Goal: Transaction & Acquisition: Purchase product/service

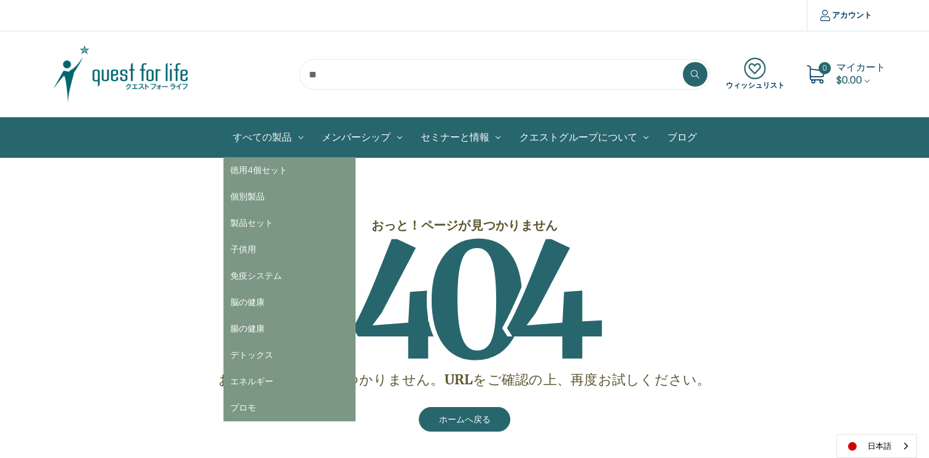
click at [249, 135] on link "すべての製品" at bounding box center [268, 137] width 89 height 39
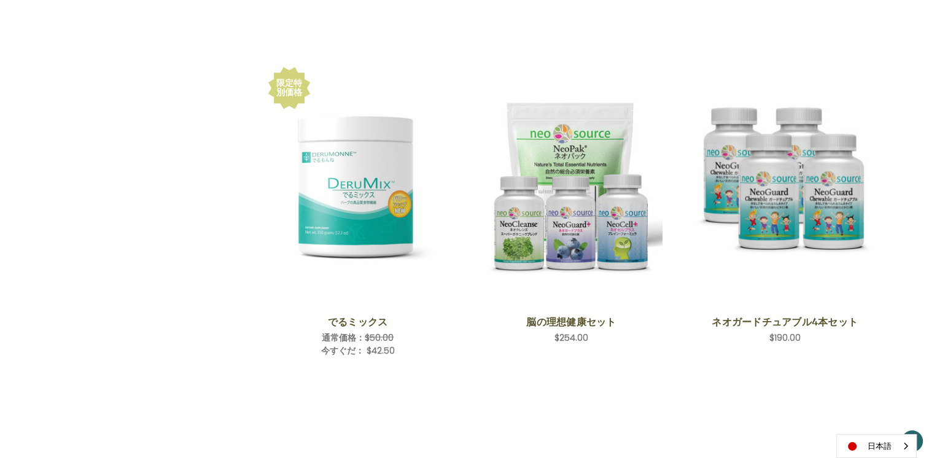
scroll to position [2141, 0]
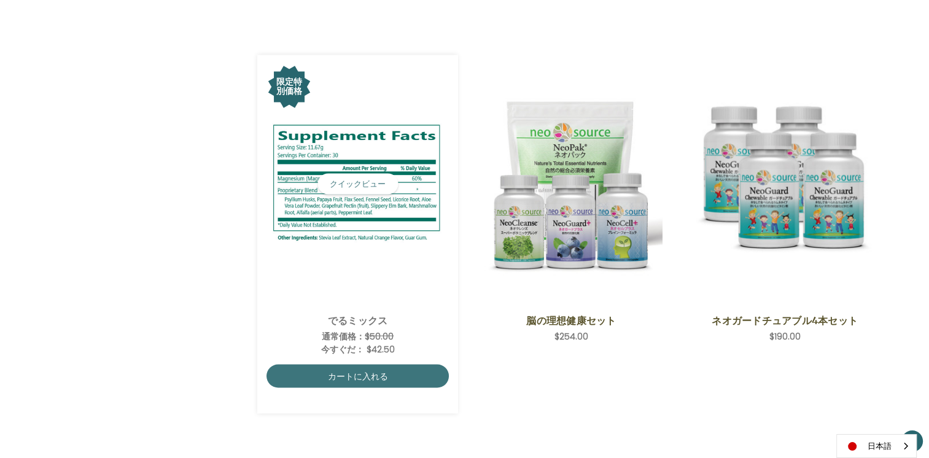
click at [351, 243] on img "DeruMix,Was:$50.00,\aNow:$42.50\a" at bounding box center [358, 184] width 182 height 128
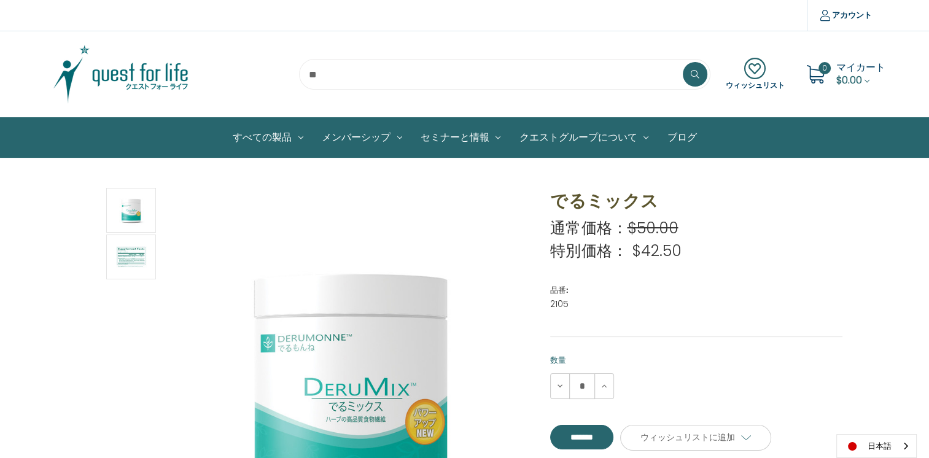
click at [136, 74] on img at bounding box center [121, 74] width 154 height 61
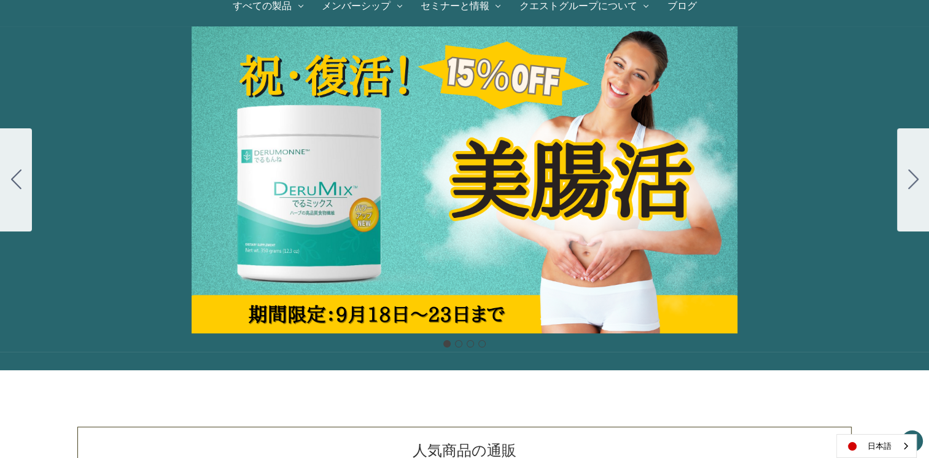
scroll to position [135, 0]
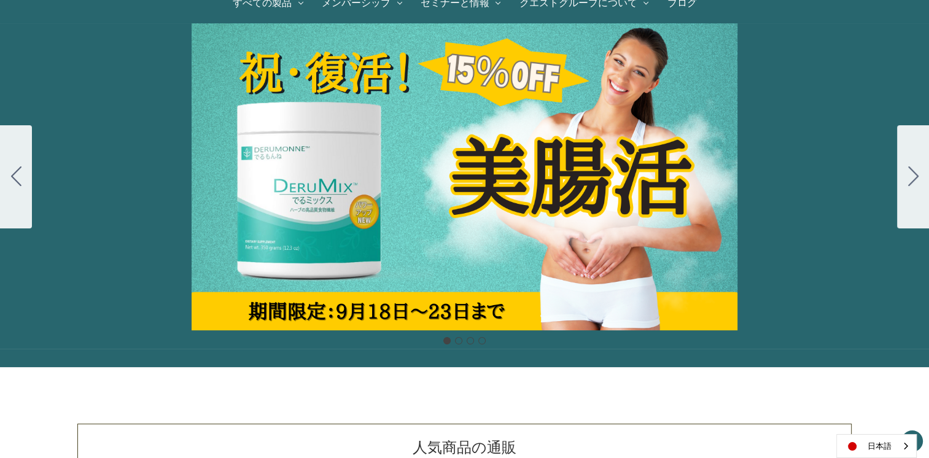
click at [910, 184] on icon "Go to slide 2" at bounding box center [914, 176] width 10 height 20
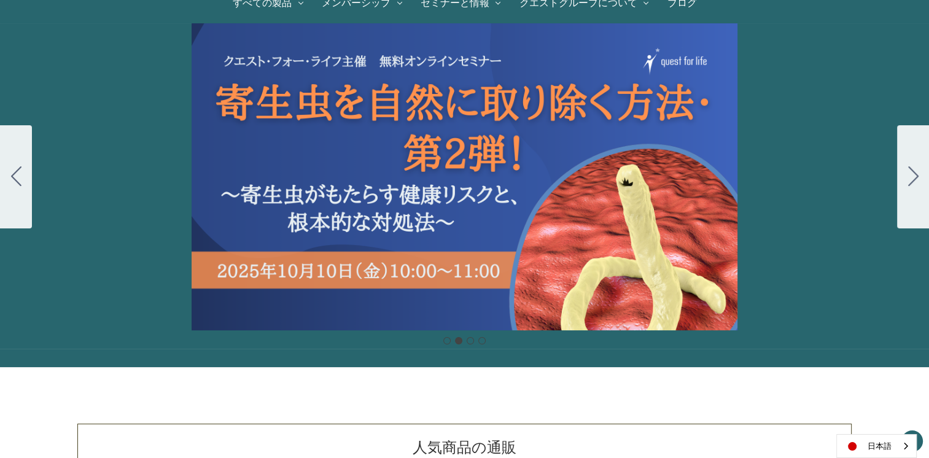
click at [910, 184] on icon "Go to slide 3" at bounding box center [914, 176] width 10 height 20
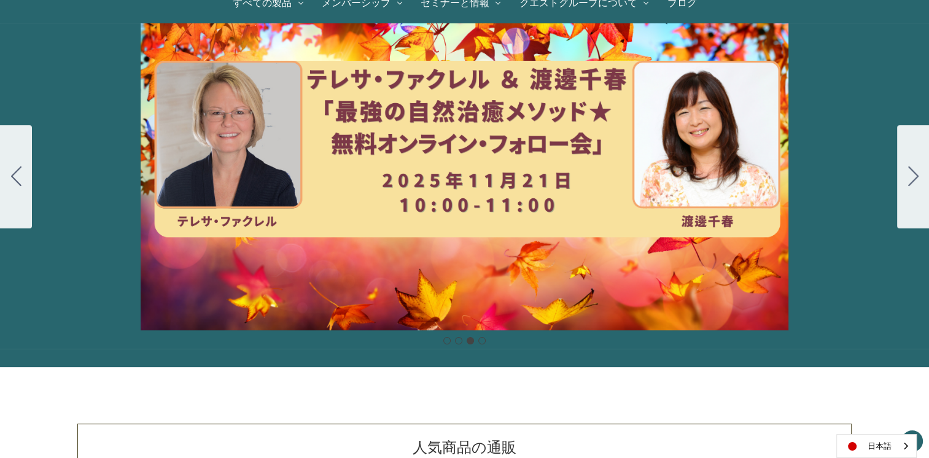
click at [910, 184] on icon "Go to slide 4" at bounding box center [914, 176] width 10 height 20
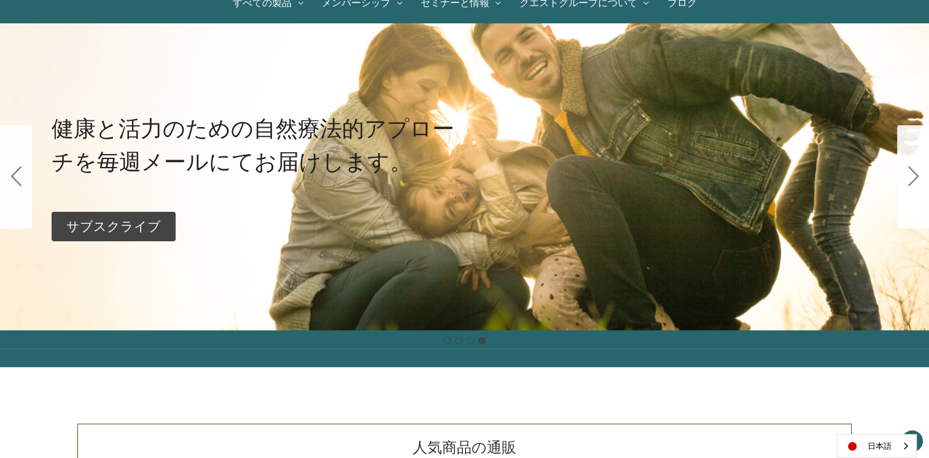
click at [910, 184] on icon "Go to slide 1" at bounding box center [914, 176] width 10 height 20
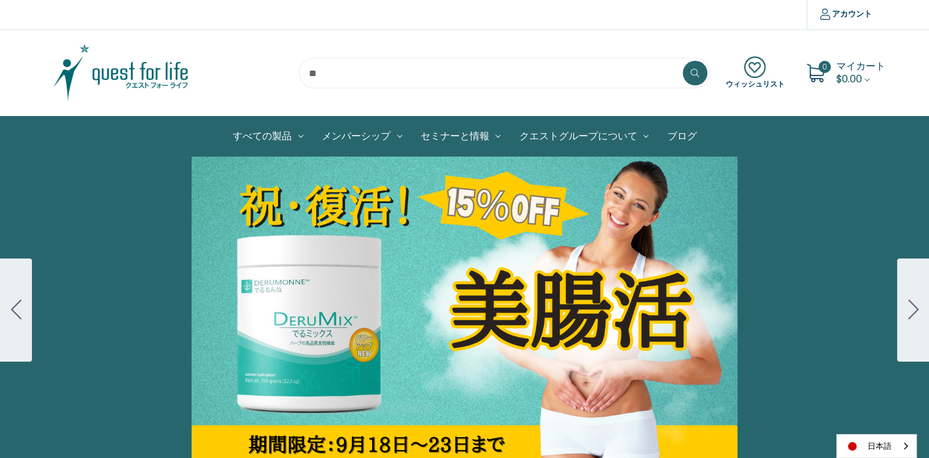
scroll to position [0, 0]
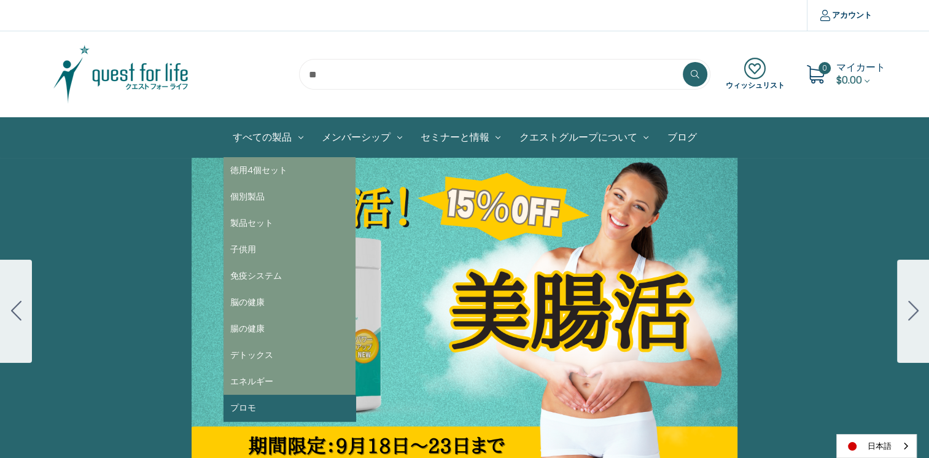
click at [268, 396] on link "プロモ" at bounding box center [290, 408] width 132 height 26
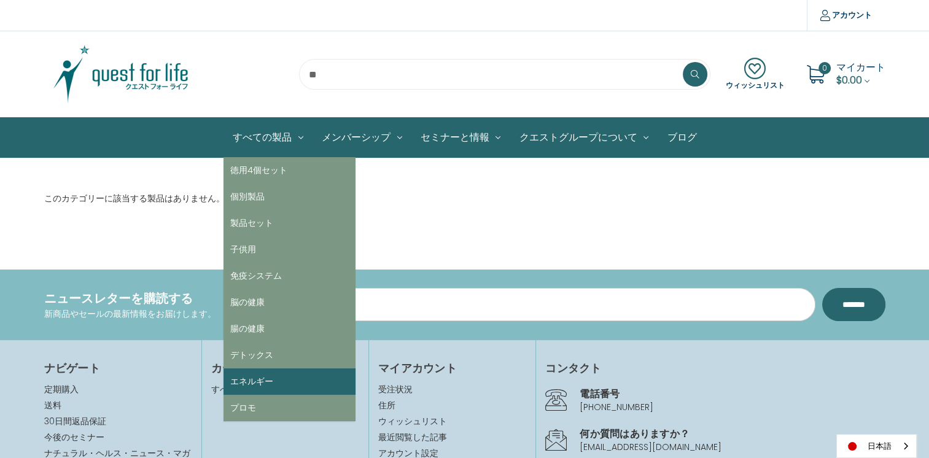
click at [300, 391] on link "エネルギー" at bounding box center [290, 382] width 132 height 26
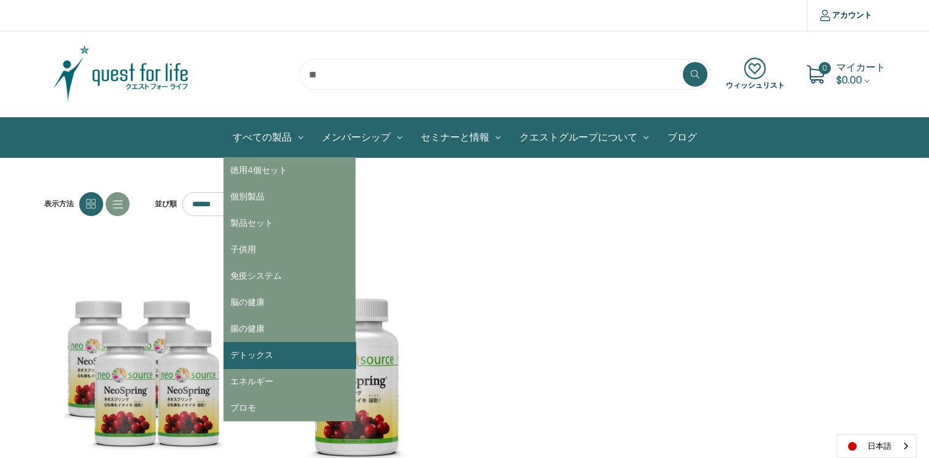
click at [278, 351] on link "デトックス" at bounding box center [290, 355] width 132 height 26
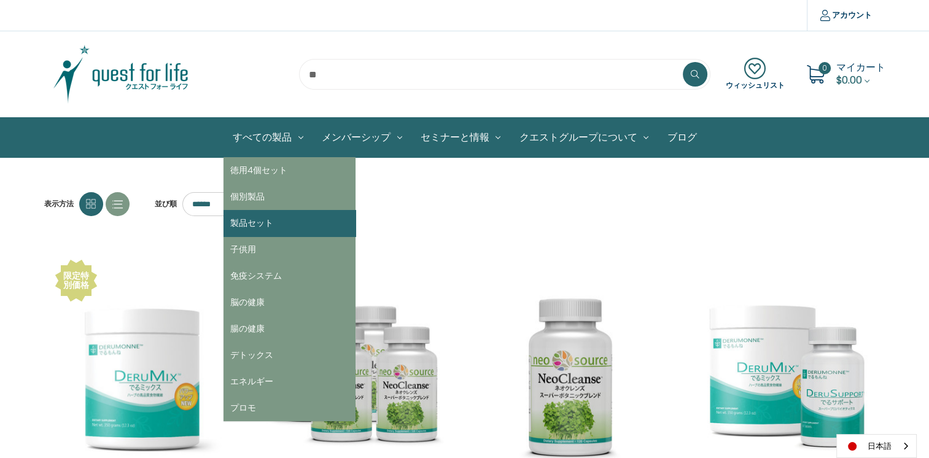
click at [279, 228] on link "製品セット" at bounding box center [290, 223] width 132 height 26
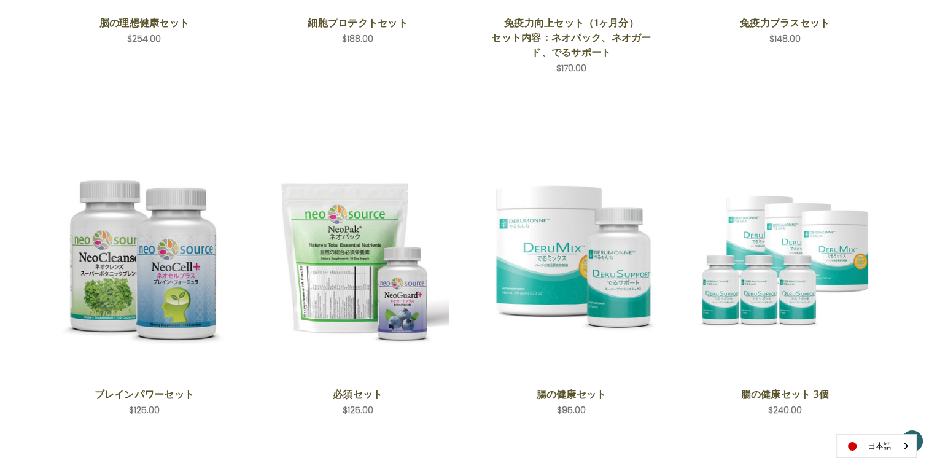
scroll to position [493, 0]
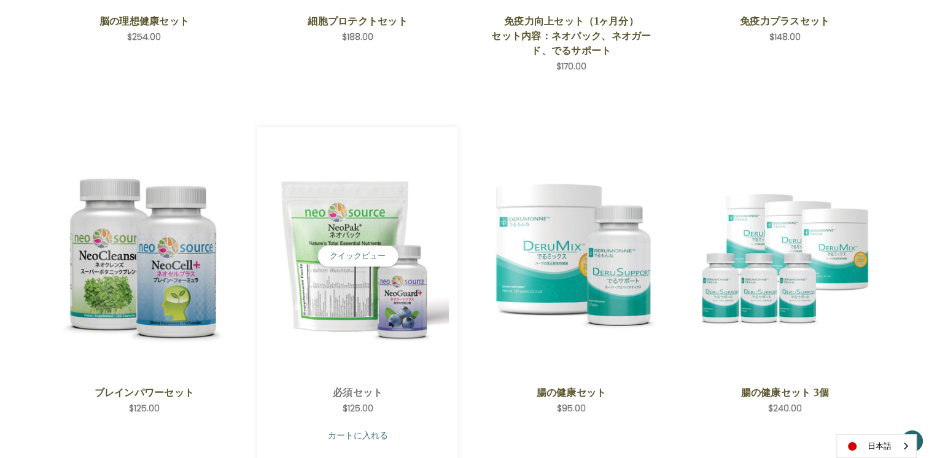
click at [371, 437] on link "カートに入れる" at bounding box center [358, 435] width 182 height 23
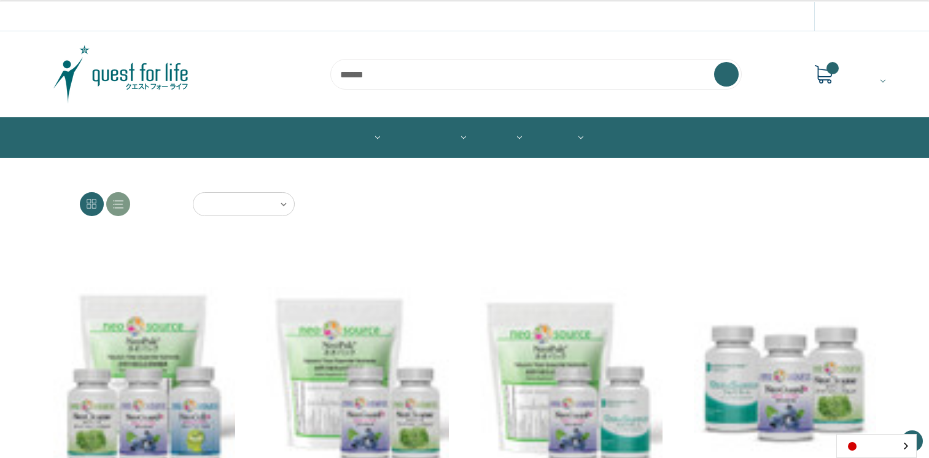
scroll to position [493, 0]
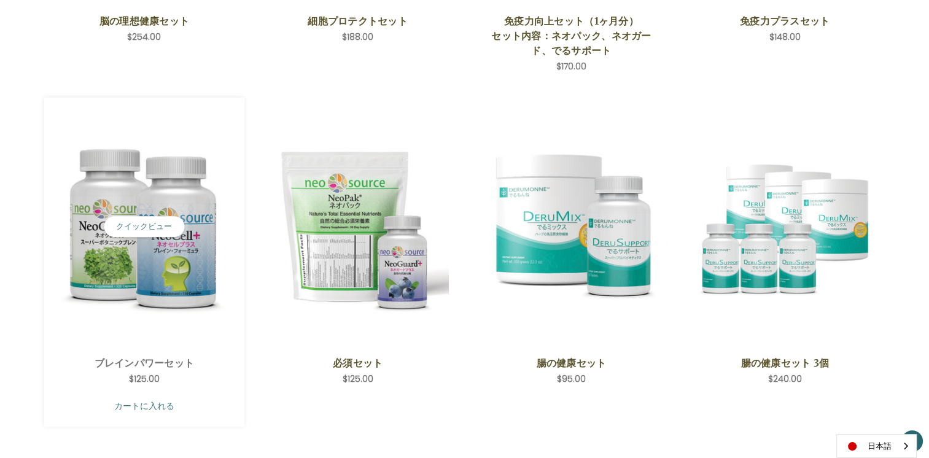
click at [168, 410] on link "カートに入れる" at bounding box center [144, 405] width 182 height 23
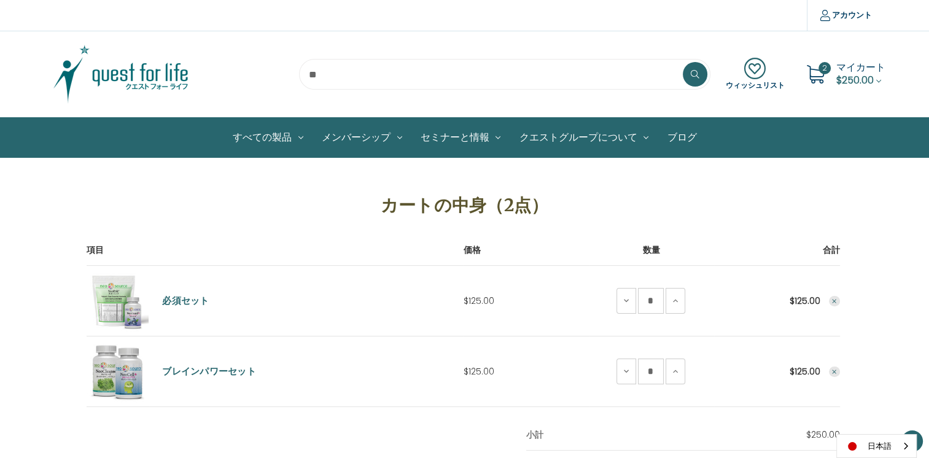
scroll to position [192, 0]
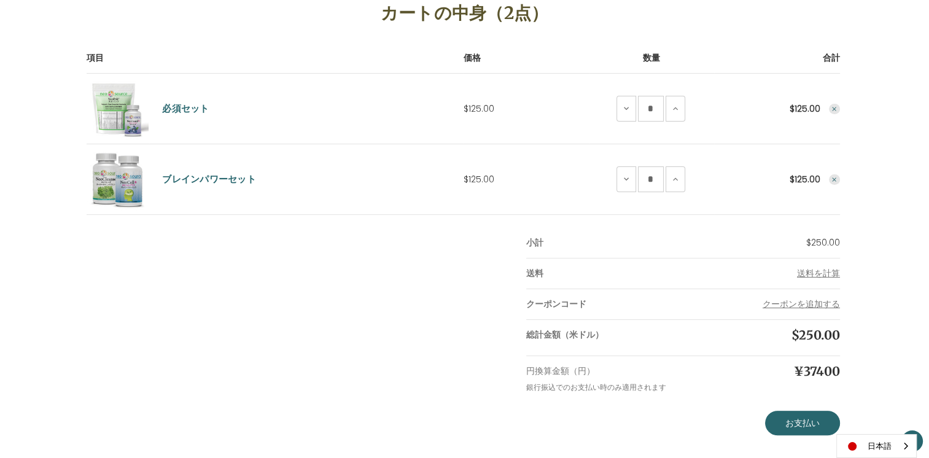
click at [834, 183] on button "Remove Brain Power Set from cart" at bounding box center [834, 179] width 11 height 11
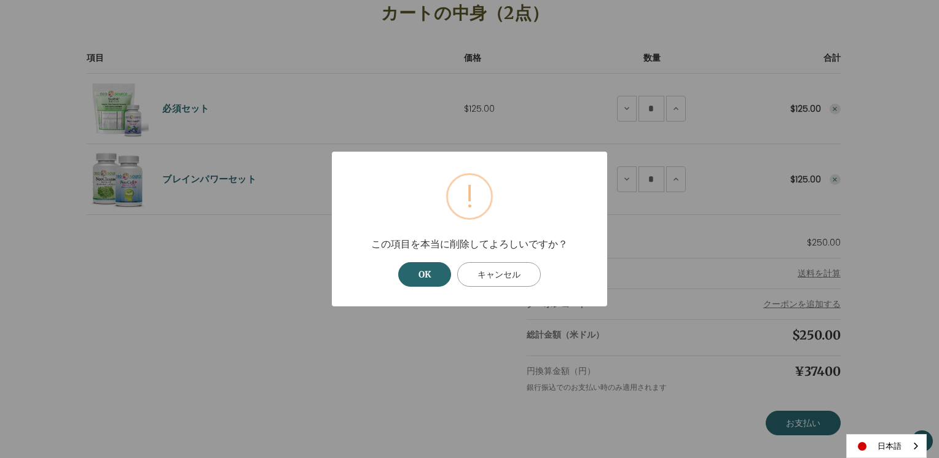
click at [520, 280] on button "キャンセル" at bounding box center [499, 274] width 84 height 25
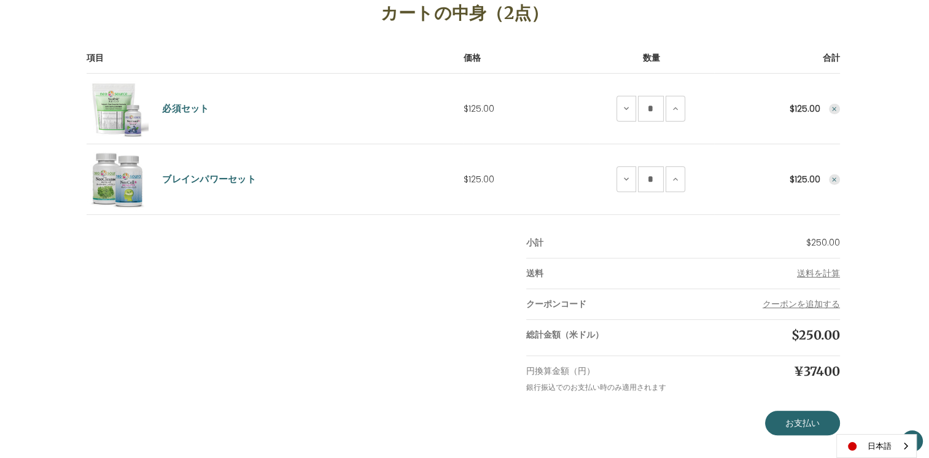
click at [837, 178] on icon "Remove Brain Power Set from cart" at bounding box center [834, 179] width 7 height 7
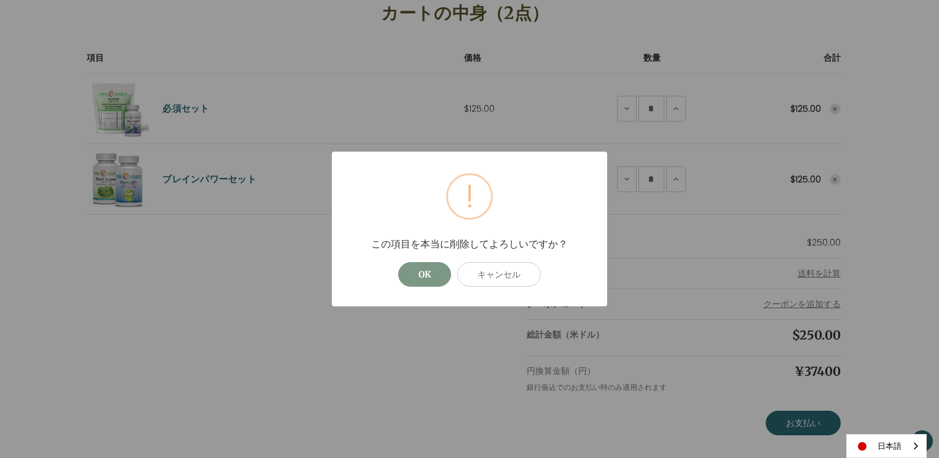
click at [408, 280] on button "OK" at bounding box center [424, 274] width 53 height 25
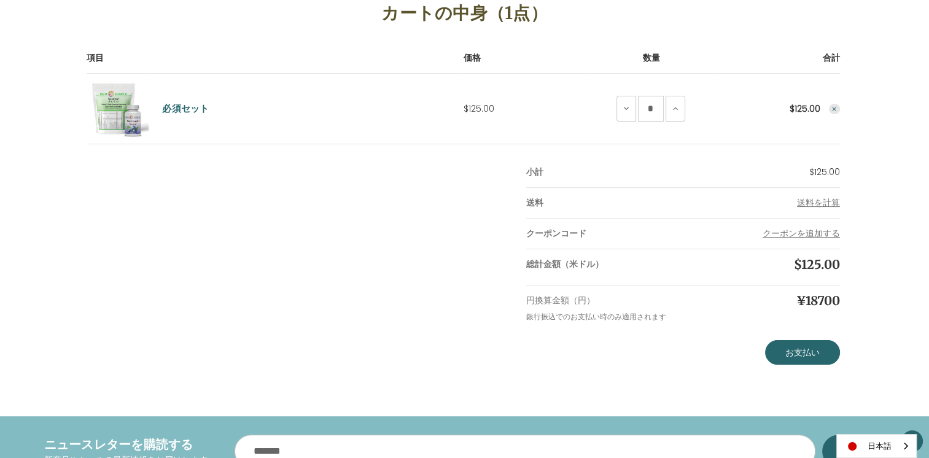
click at [834, 109] on use "Remove Essential Set from cart" at bounding box center [834, 109] width 4 height 4
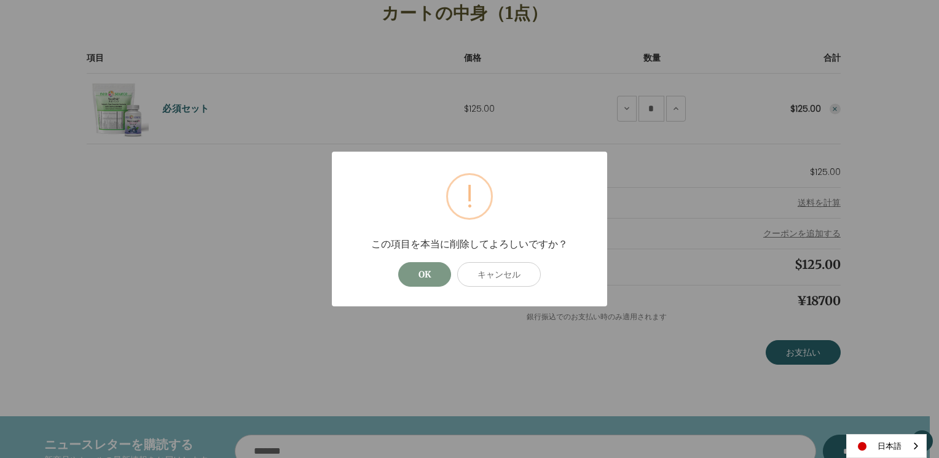
click at [418, 274] on button "OK" at bounding box center [424, 274] width 53 height 25
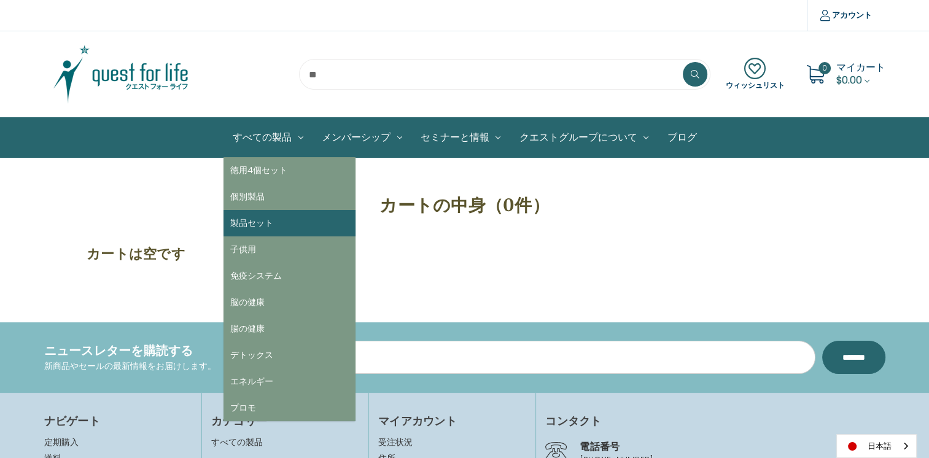
click at [268, 225] on link "製品セット" at bounding box center [290, 223] width 132 height 26
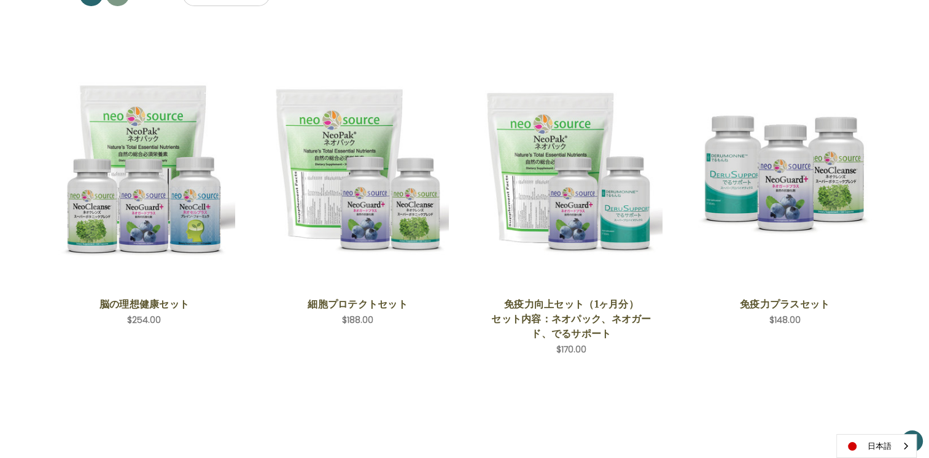
scroll to position [214, 0]
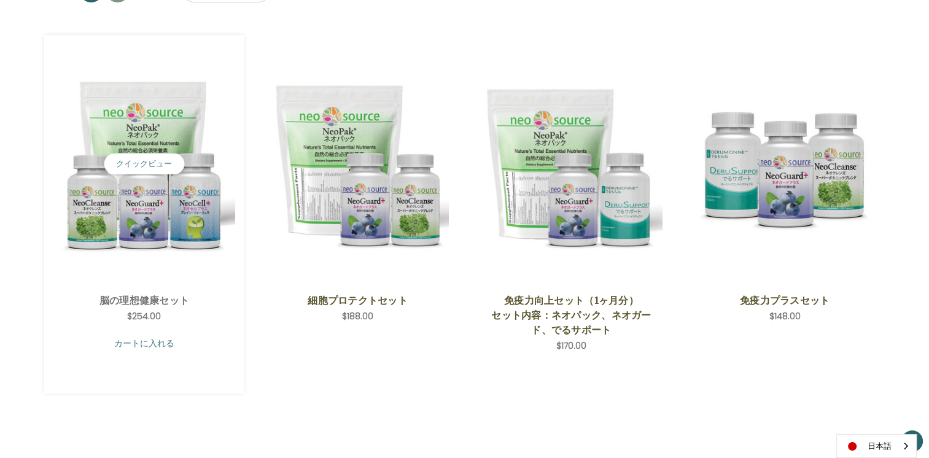
click at [162, 340] on link "カートに入れる" at bounding box center [144, 343] width 182 height 23
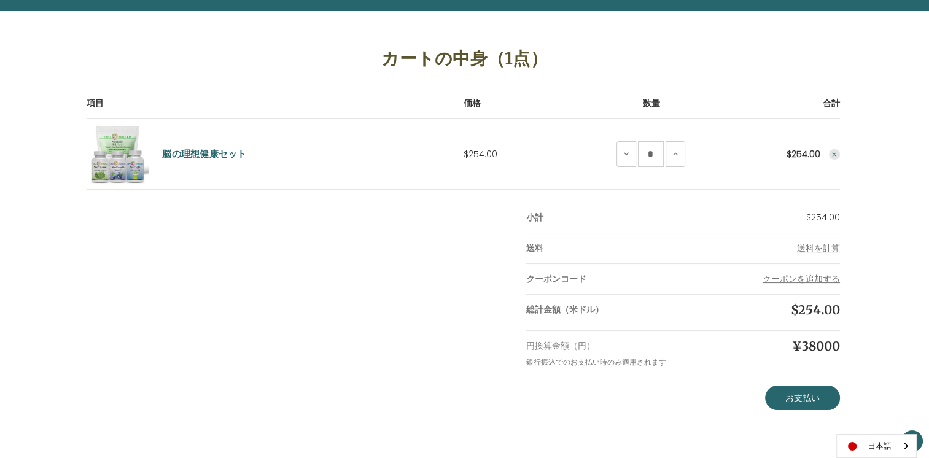
scroll to position [147, 0]
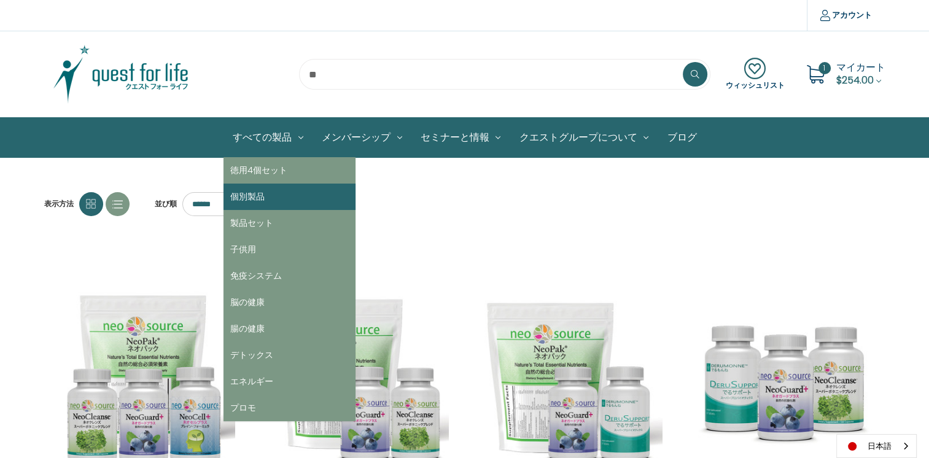
click at [265, 194] on link "個別製品" at bounding box center [290, 197] width 132 height 26
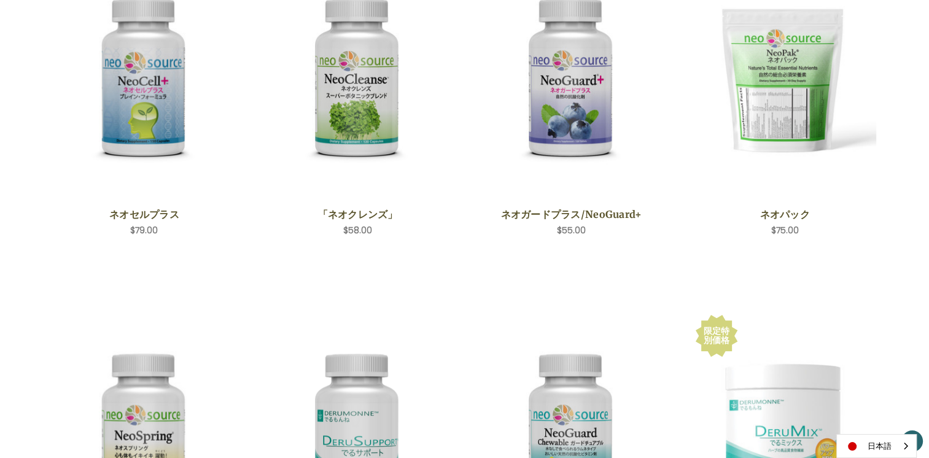
scroll to position [115, 0]
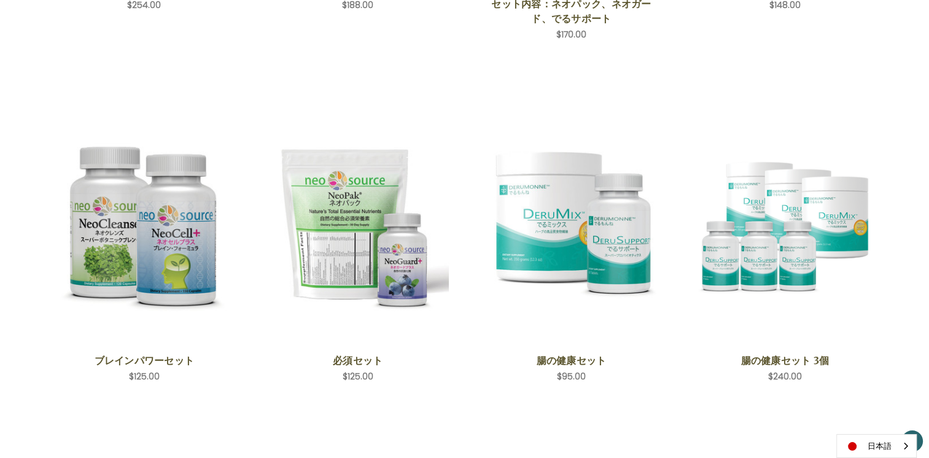
scroll to position [540, 0]
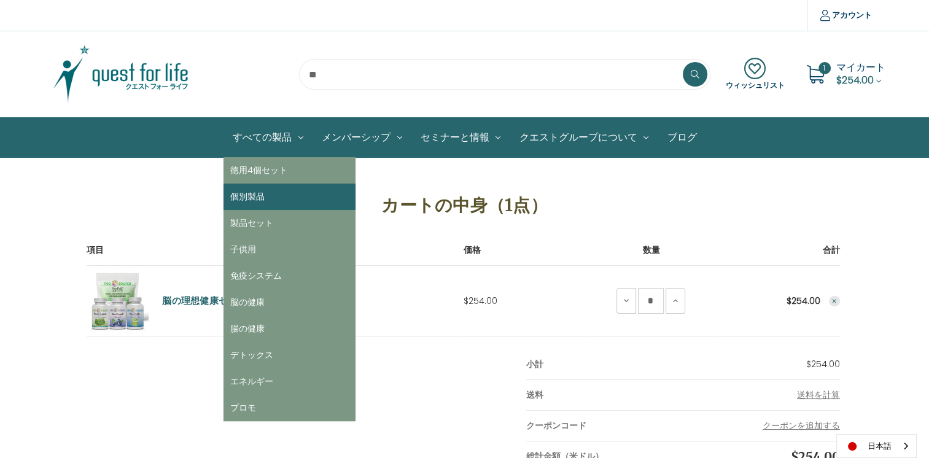
click at [274, 200] on link "個別製品" at bounding box center [290, 197] width 132 height 26
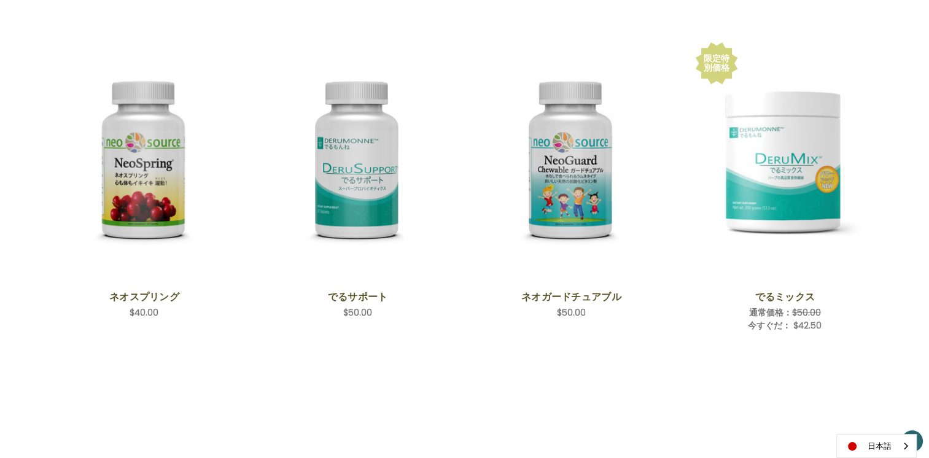
scroll to position [575, 0]
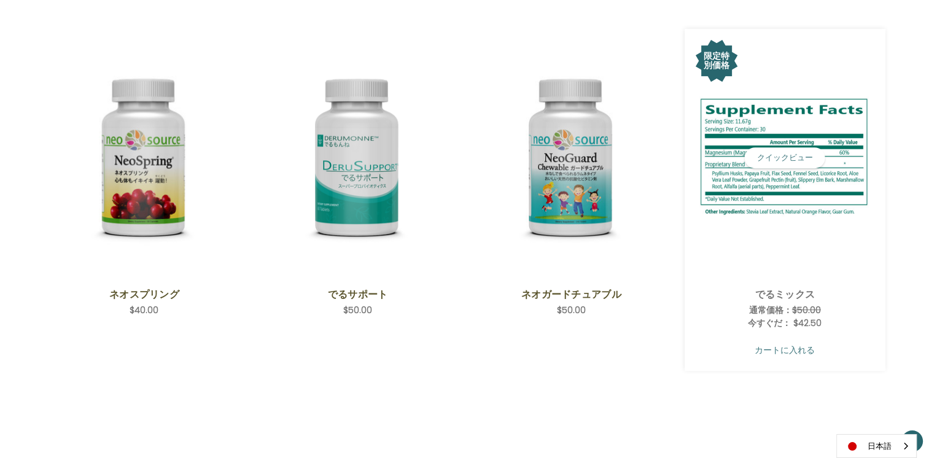
click at [781, 348] on link "カートに入れる" at bounding box center [785, 349] width 182 height 23
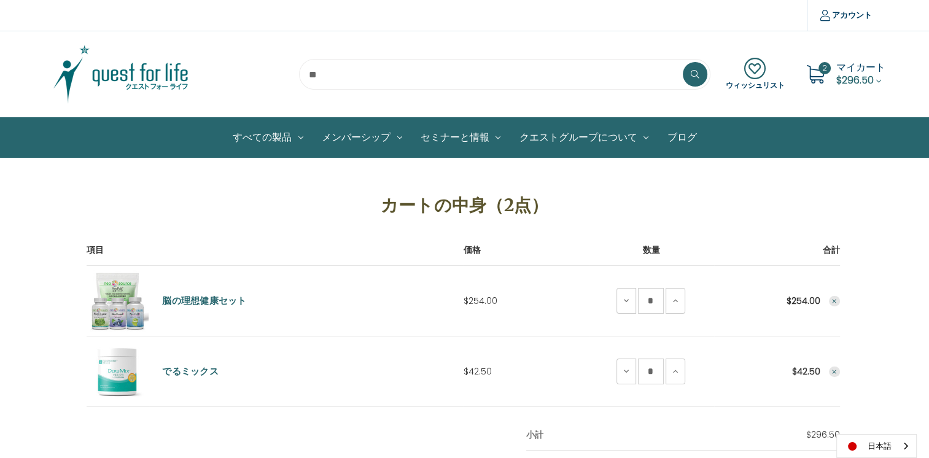
click at [834, 302] on icon "Remove Ideal Brain Set from cart" at bounding box center [834, 301] width 7 height 7
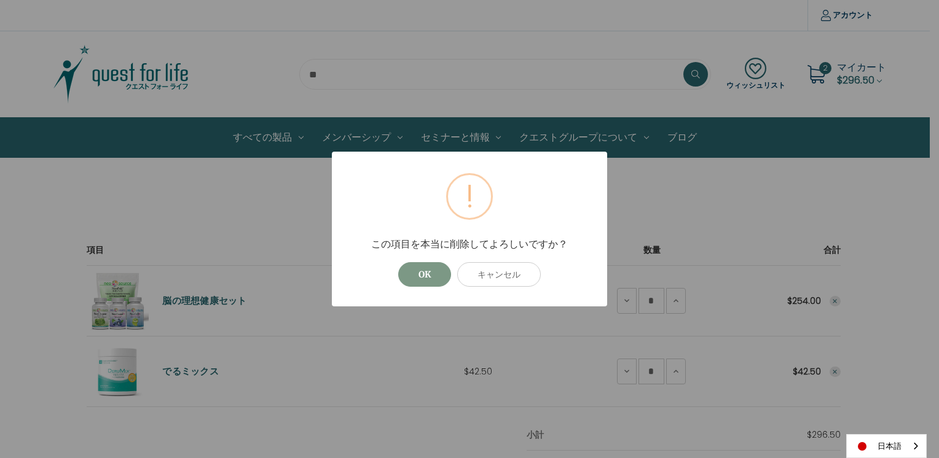
click at [442, 272] on button "OK" at bounding box center [424, 274] width 53 height 25
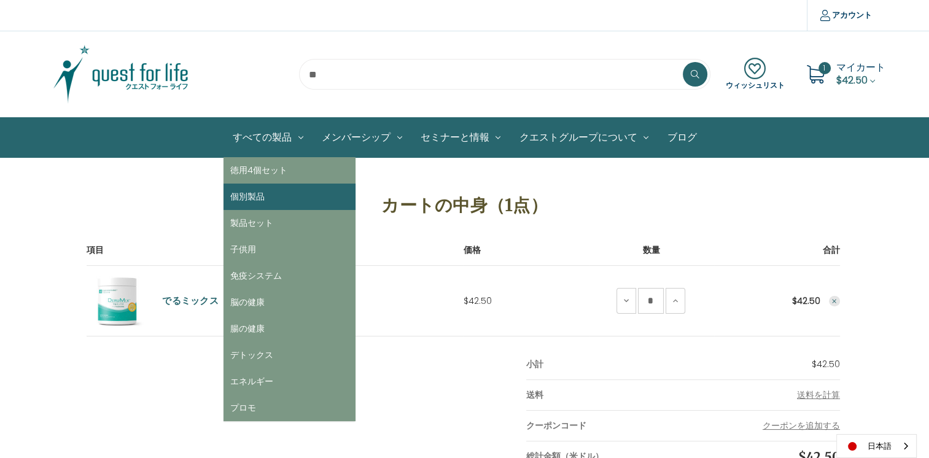
click at [262, 198] on link "個別製品" at bounding box center [290, 197] width 132 height 26
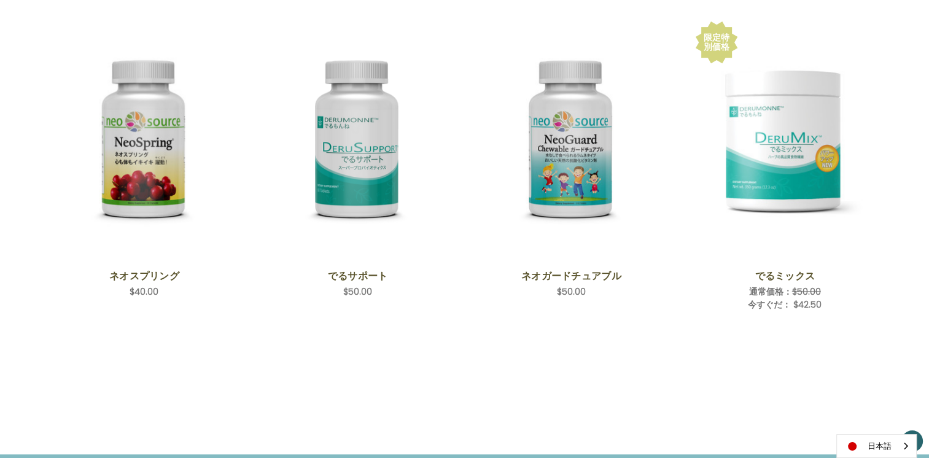
scroll to position [604, 0]
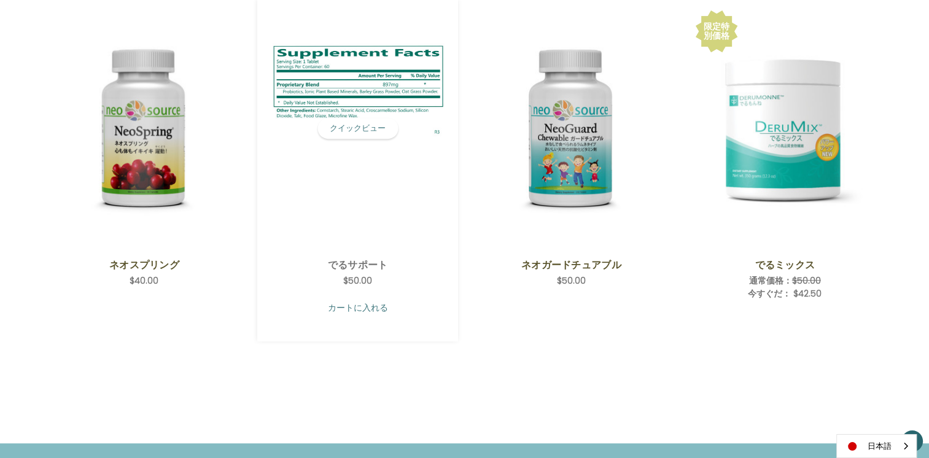
click at [342, 310] on link "カートに入れる" at bounding box center [358, 307] width 182 height 23
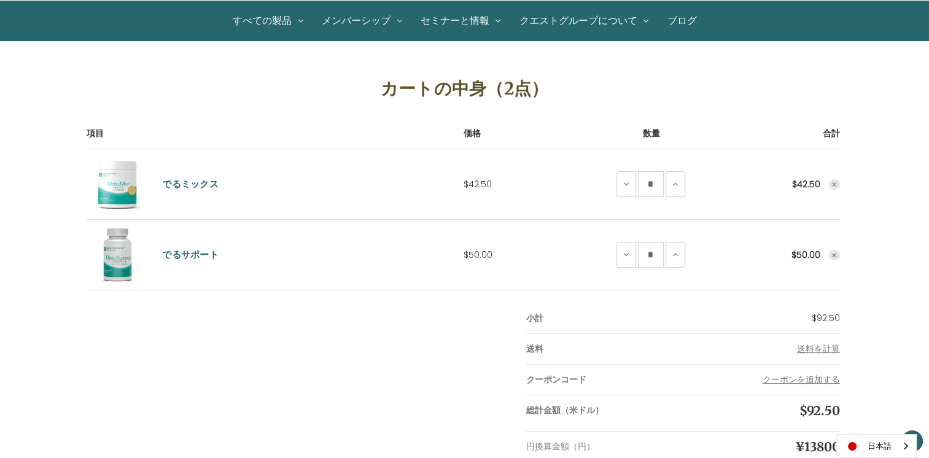
scroll to position [108, 0]
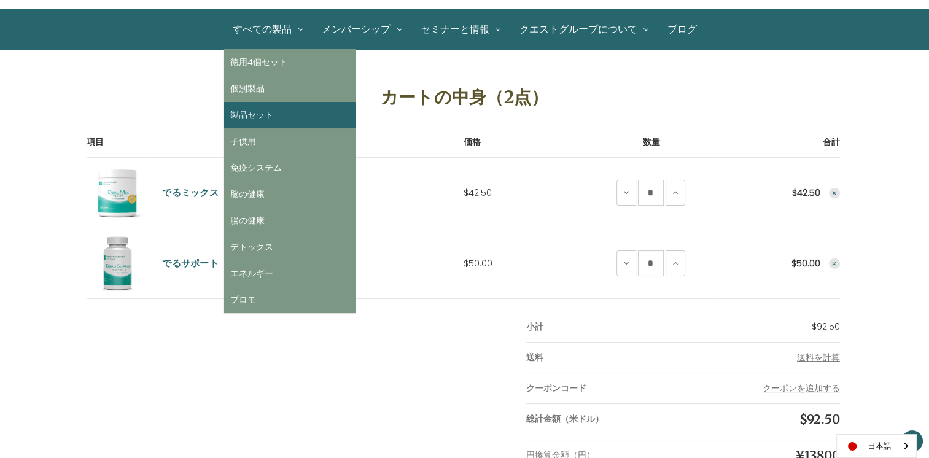
click at [274, 112] on link "製品セット" at bounding box center [290, 115] width 132 height 26
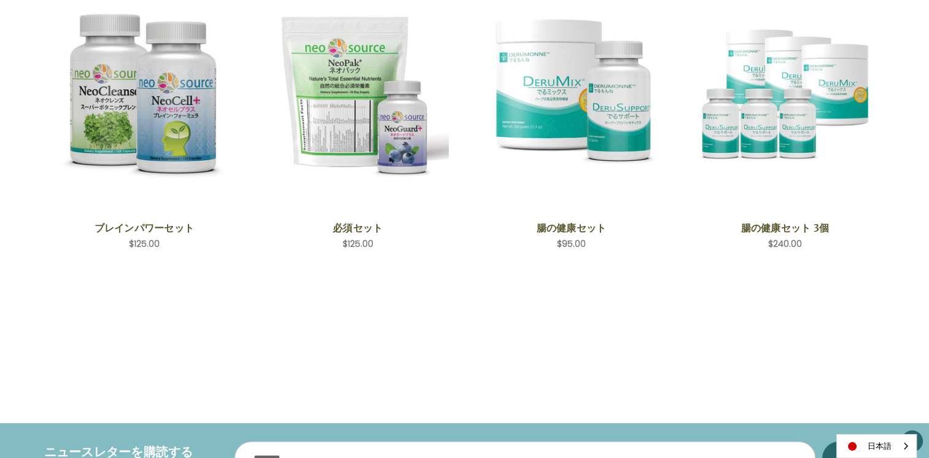
scroll to position [622, 0]
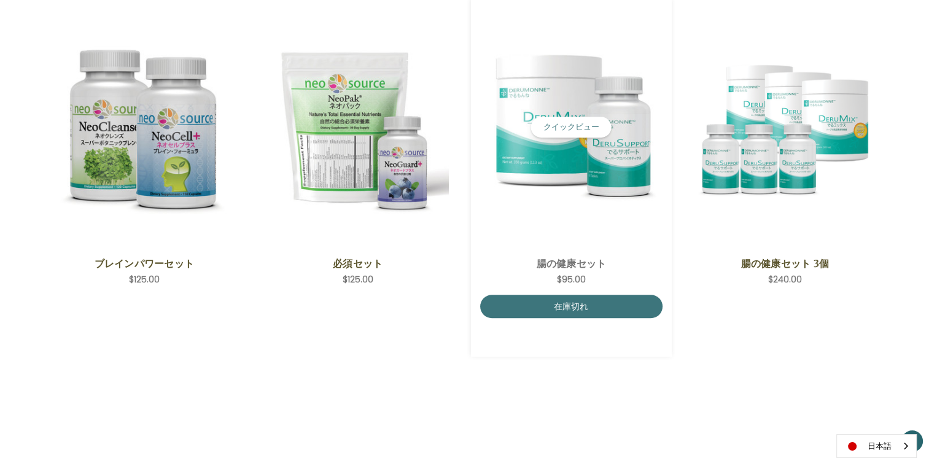
click at [542, 219] on div "ColoHealth Set,$95.00\a" at bounding box center [571, 127] width 182 height 240
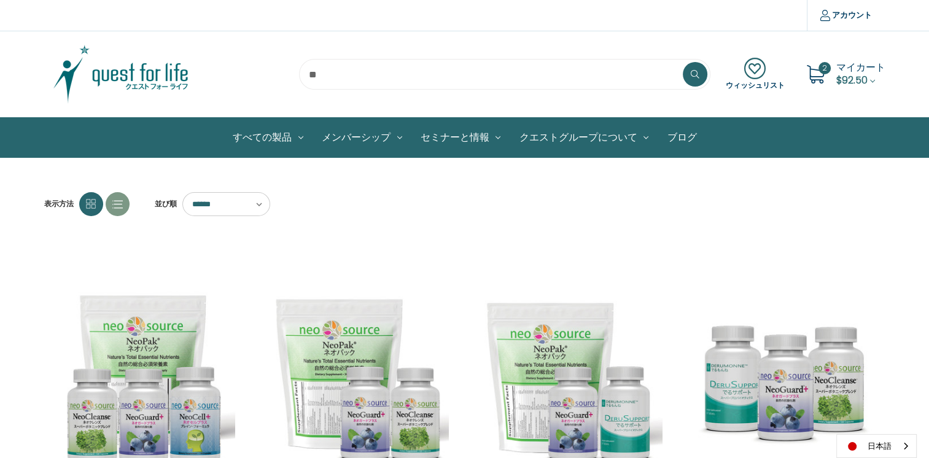
click at [840, 78] on span "$92.50" at bounding box center [852, 80] width 31 height 14
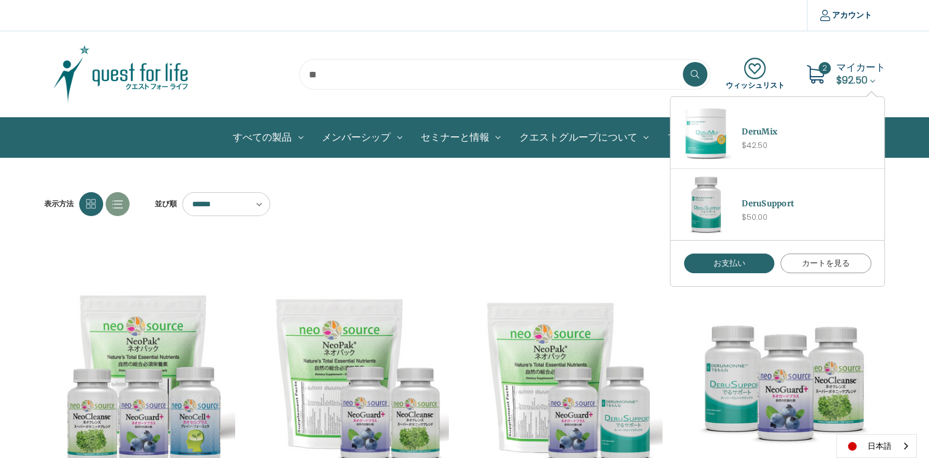
click at [797, 262] on link "カートを見る" at bounding box center [826, 264] width 91 height 20
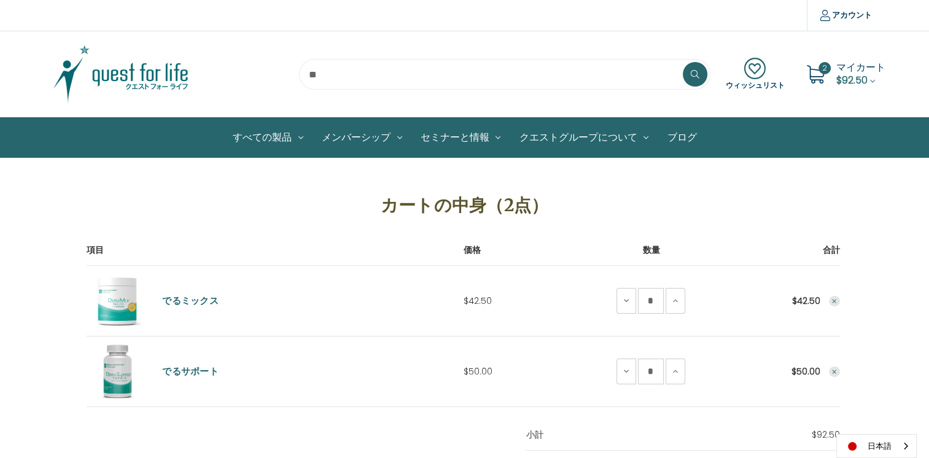
click at [837, 372] on icon "Remove DeruSupport from cart" at bounding box center [834, 372] width 7 height 7
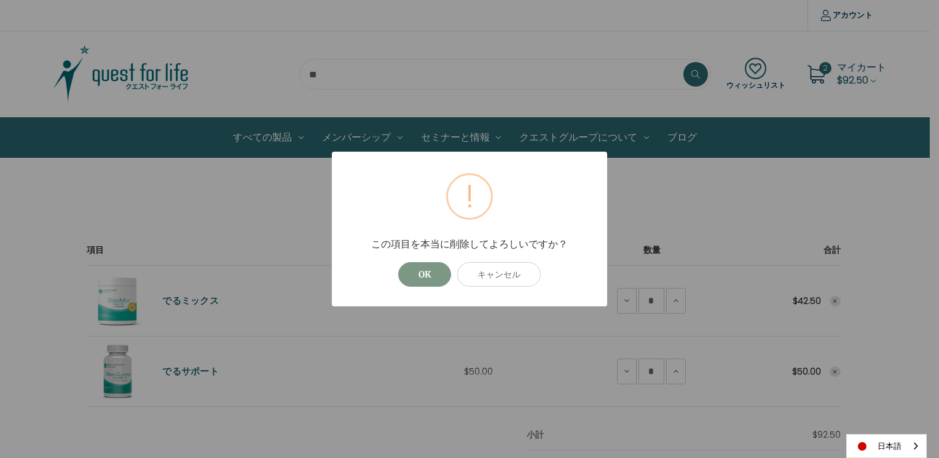
click at [414, 275] on button "OK" at bounding box center [424, 274] width 53 height 25
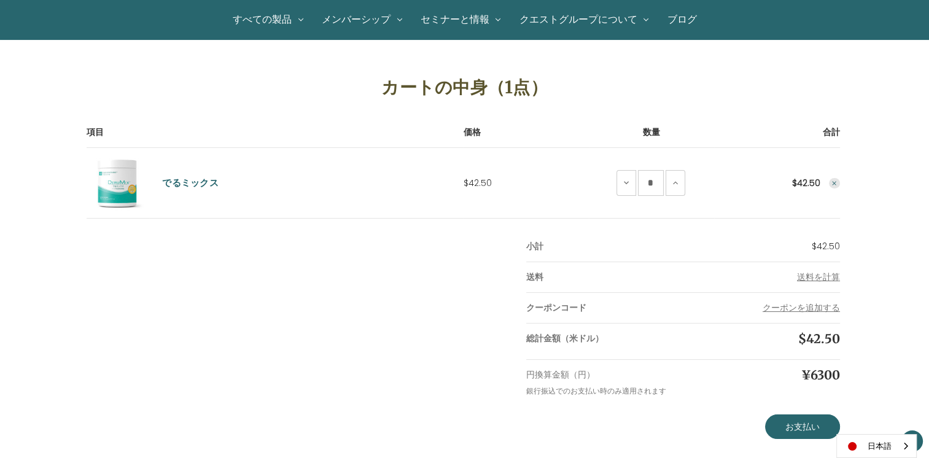
scroll to position [120, 0]
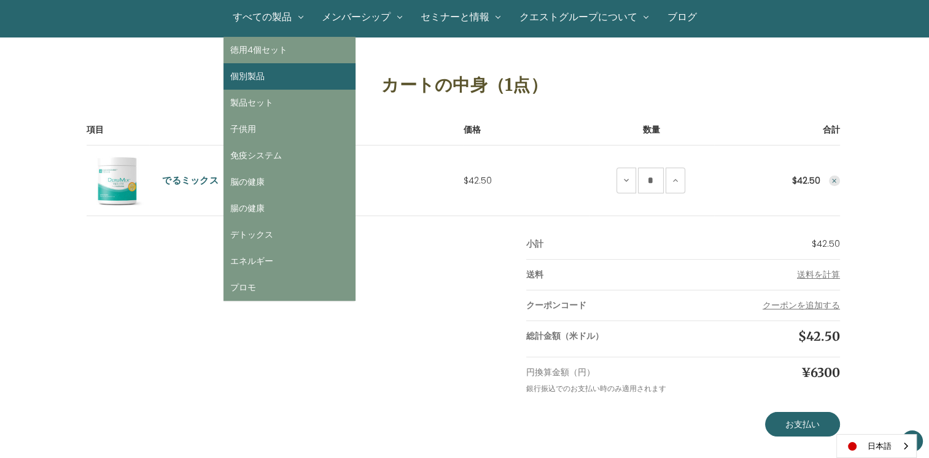
click at [271, 71] on link "個別製品" at bounding box center [290, 76] width 132 height 26
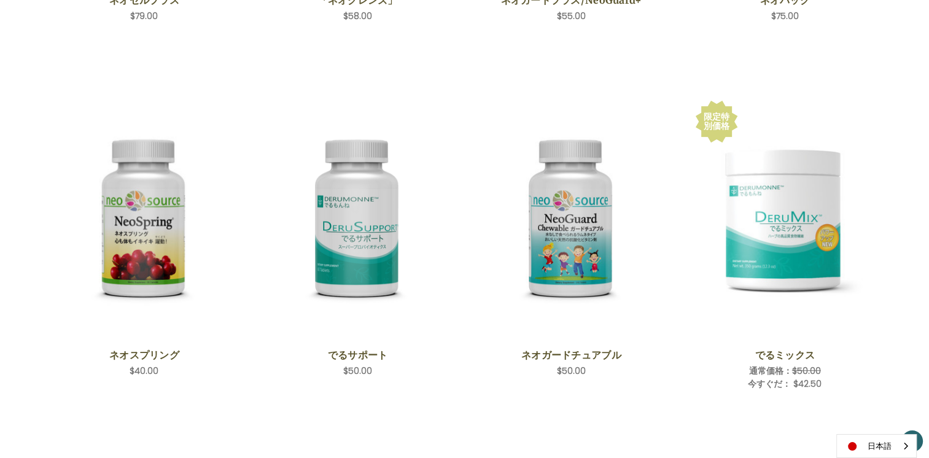
scroll to position [543, 0]
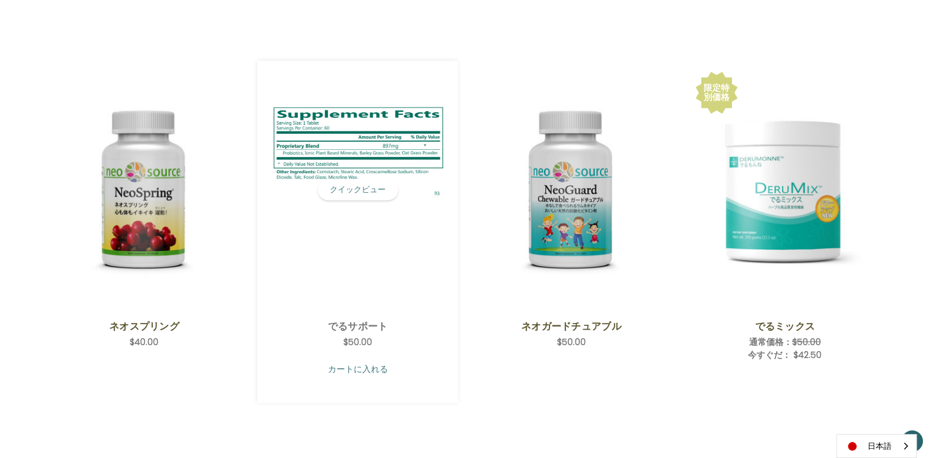
click at [378, 365] on link "カートに入れる" at bounding box center [358, 369] width 182 height 23
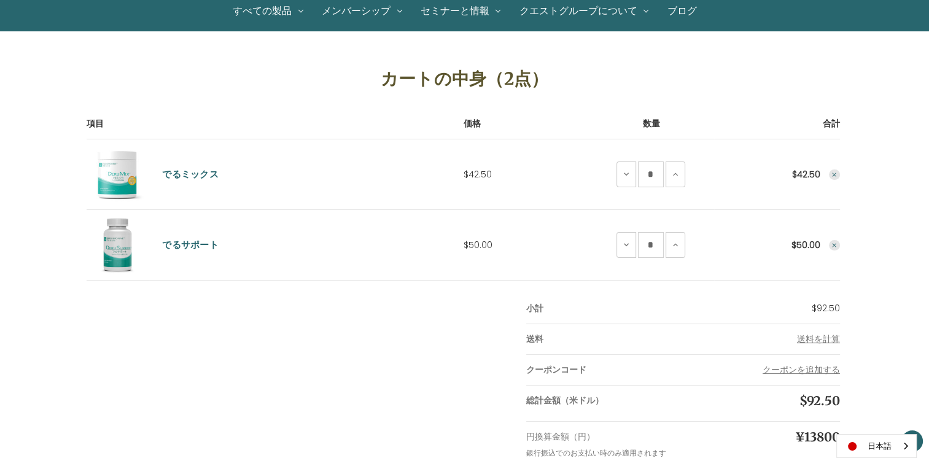
scroll to position [128, 0]
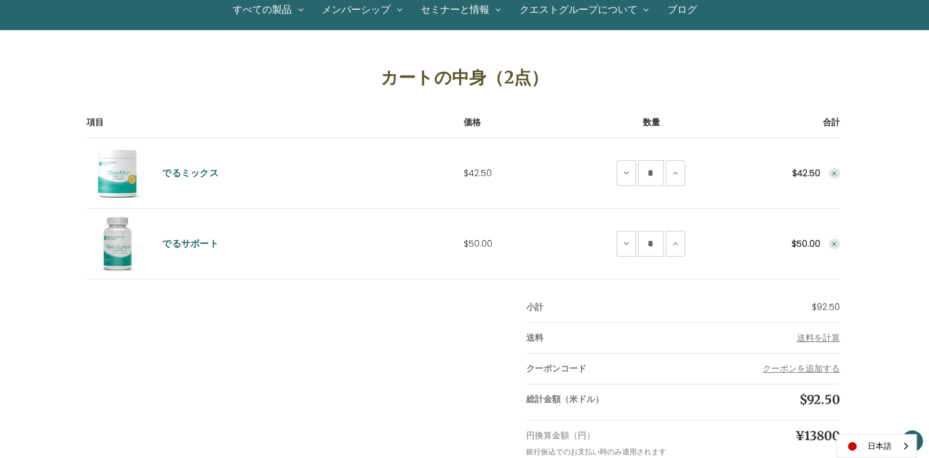
click at [830, 171] on button "Remove DeruMix from cart" at bounding box center [834, 173] width 11 height 11
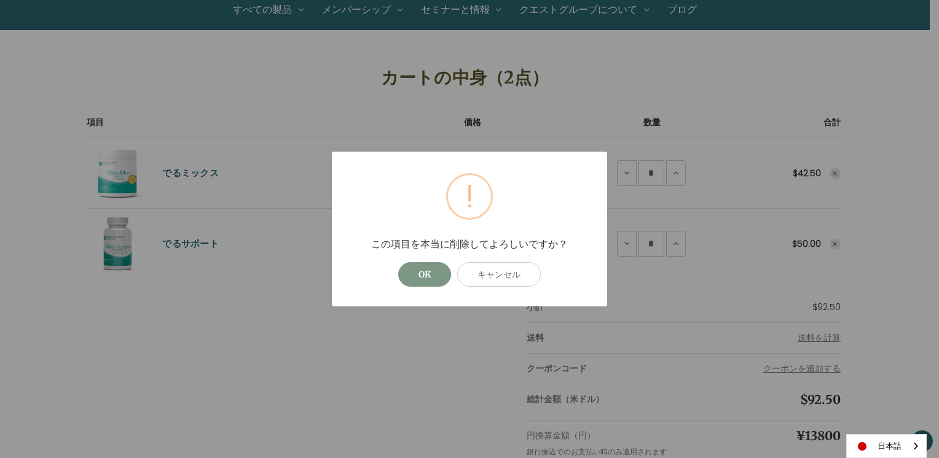
click at [410, 272] on button "OK" at bounding box center [424, 274] width 53 height 25
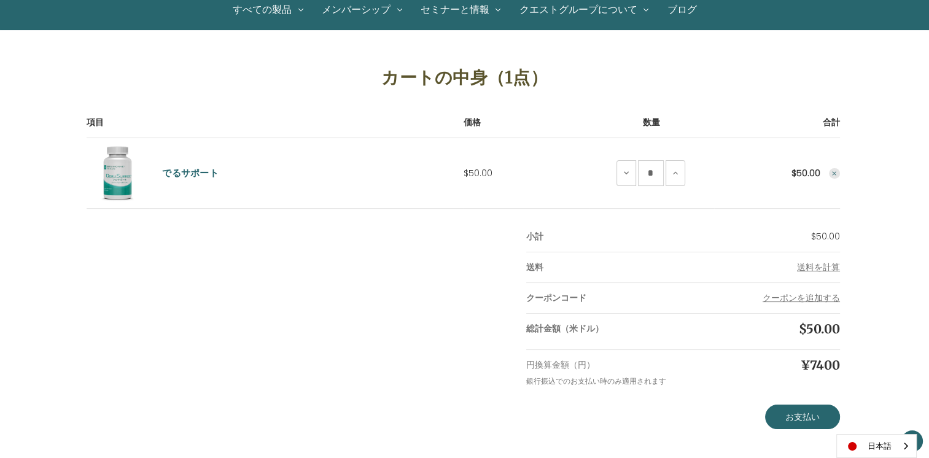
click at [835, 176] on icon "Remove DeruSupport from cart" at bounding box center [834, 173] width 7 height 7
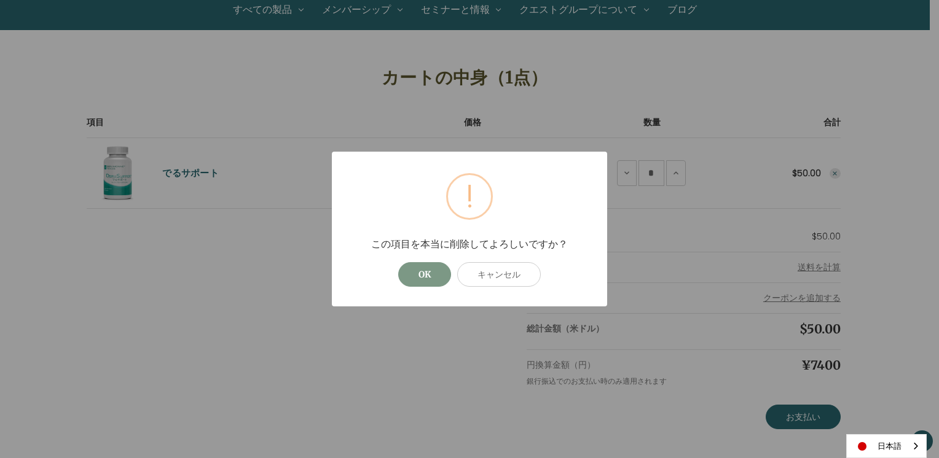
click at [426, 270] on button "OK" at bounding box center [424, 274] width 53 height 25
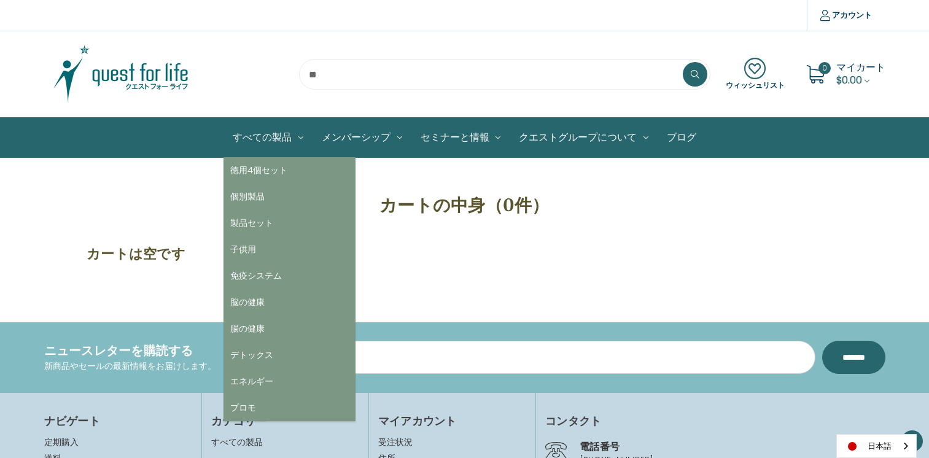
scroll to position [115, 0]
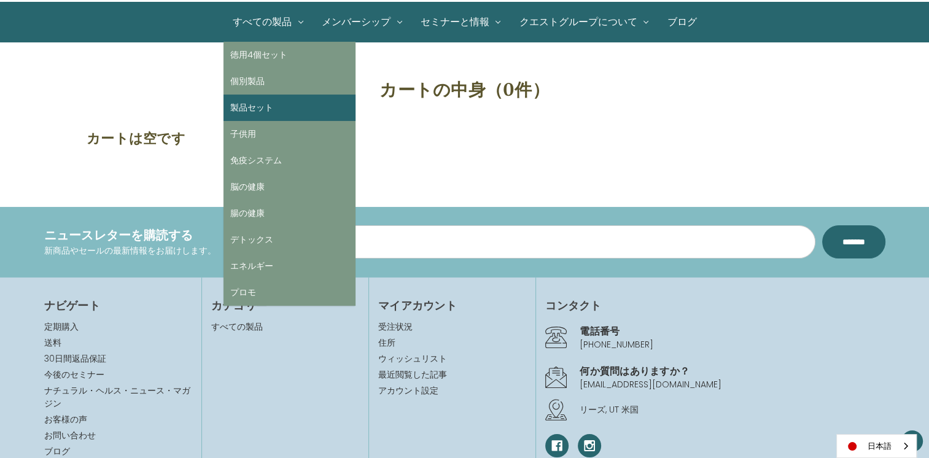
click at [280, 107] on link "製品セット" at bounding box center [290, 108] width 132 height 26
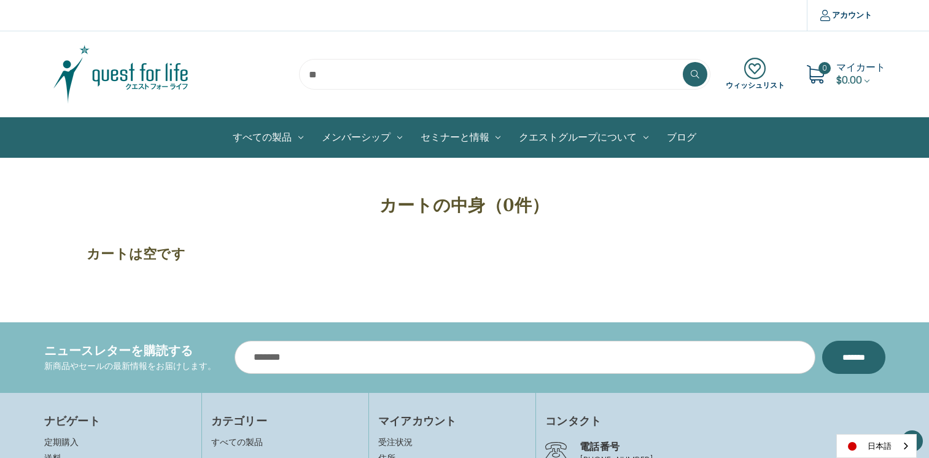
scroll to position [115, 0]
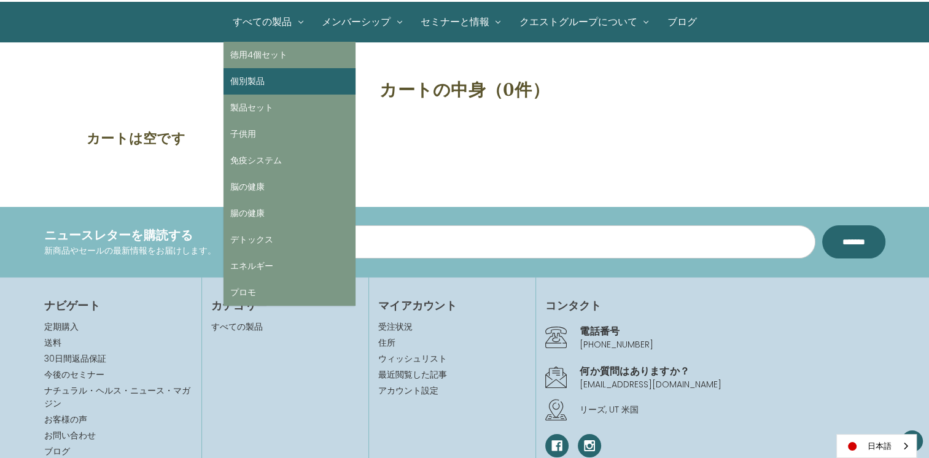
click at [275, 84] on link "個別製品" at bounding box center [290, 81] width 132 height 26
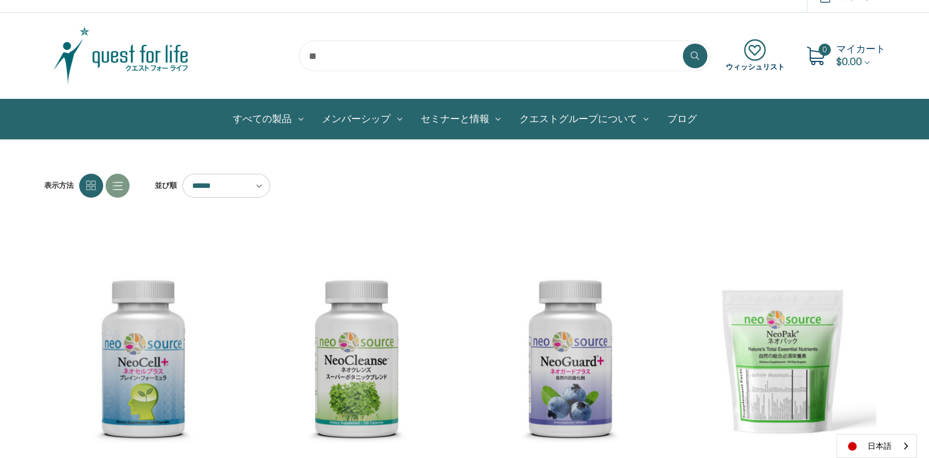
scroll to position [10, 0]
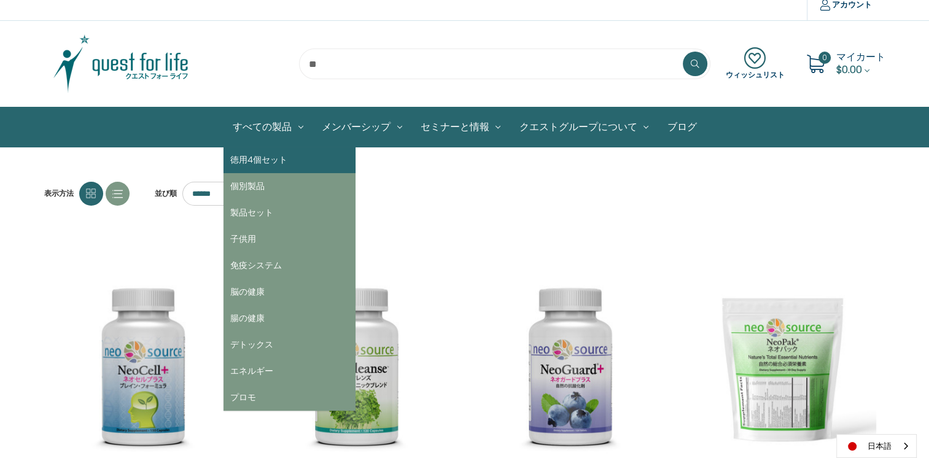
click at [259, 161] on link "徳用4個セット" at bounding box center [290, 160] width 132 height 26
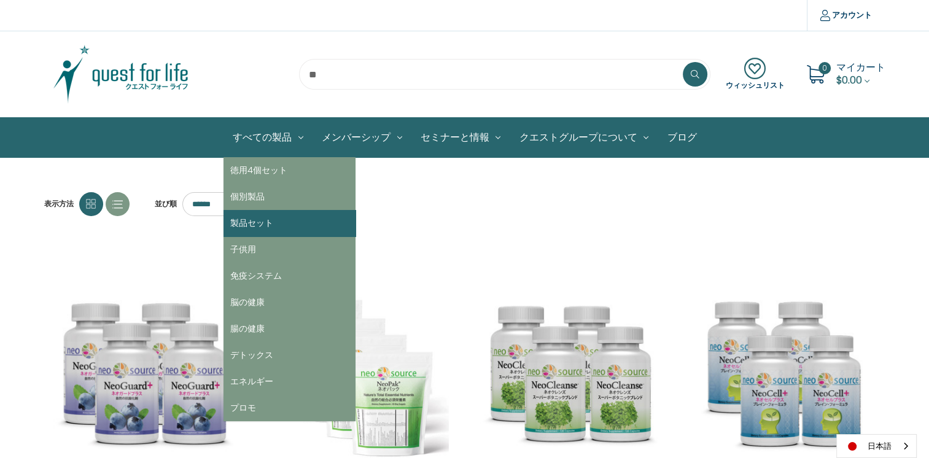
click at [287, 229] on link "製品セット" at bounding box center [290, 223] width 132 height 26
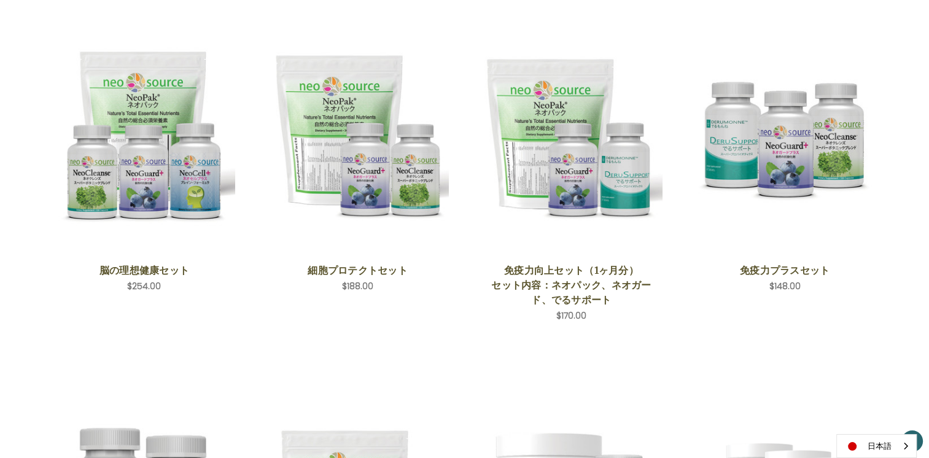
scroll to position [238, 0]
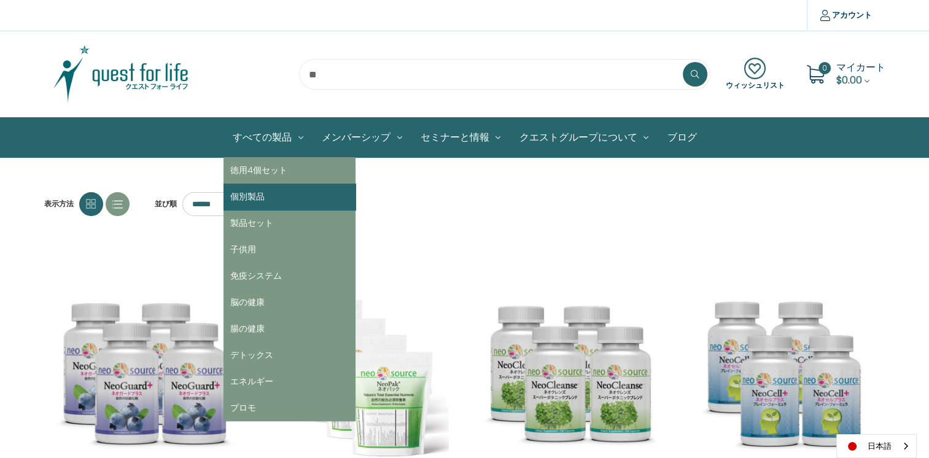
click at [261, 206] on link "個別製品" at bounding box center [290, 197] width 132 height 26
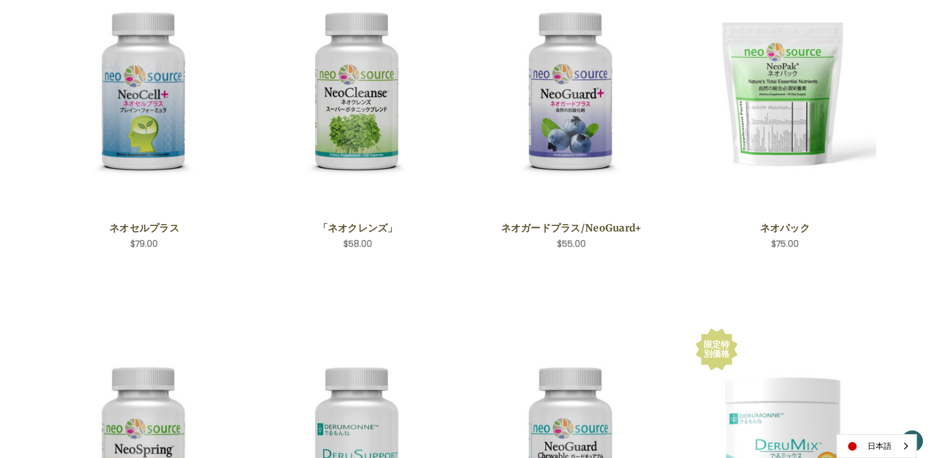
scroll to position [299, 0]
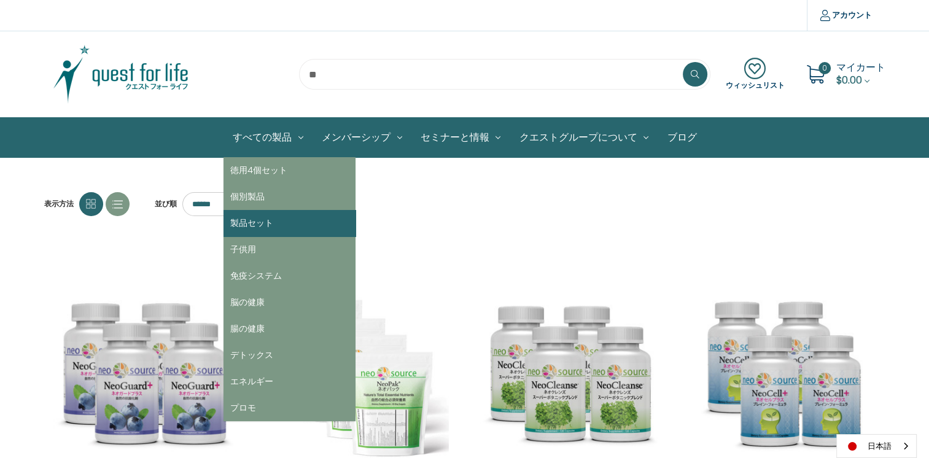
click at [262, 221] on link "製品セット" at bounding box center [290, 223] width 132 height 26
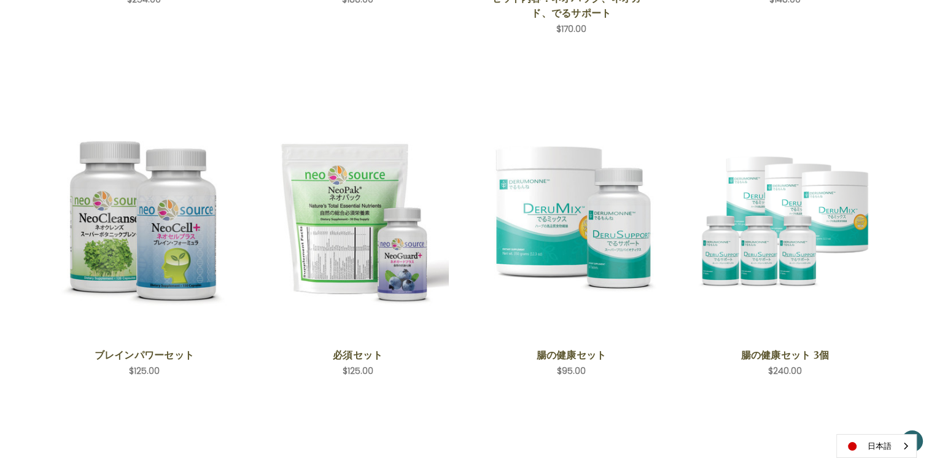
scroll to position [534, 0]
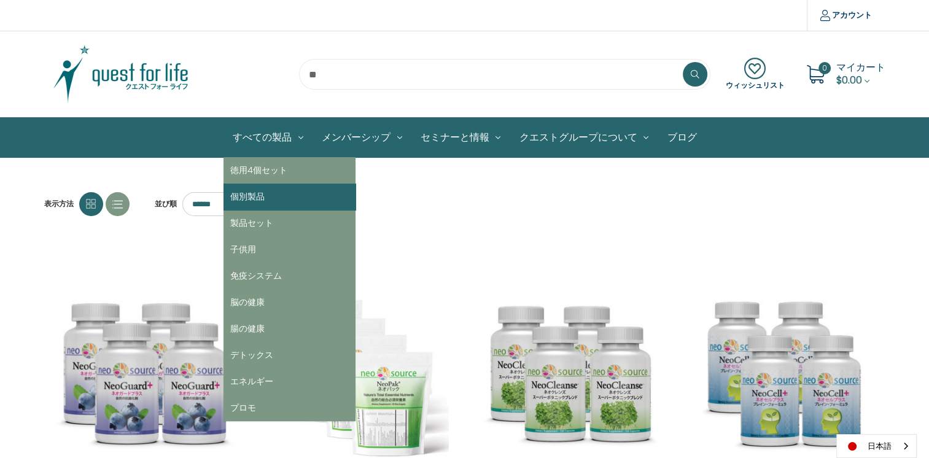
click at [265, 200] on link "個別製品" at bounding box center [290, 197] width 132 height 26
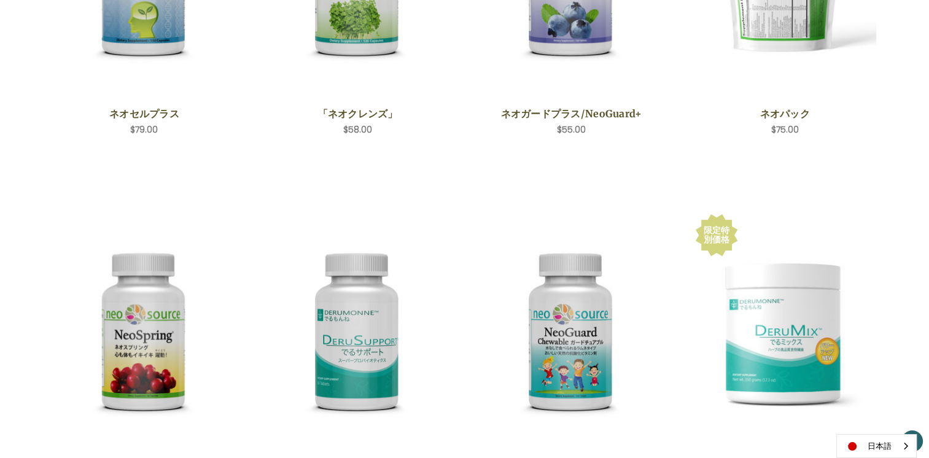
scroll to position [386, 0]
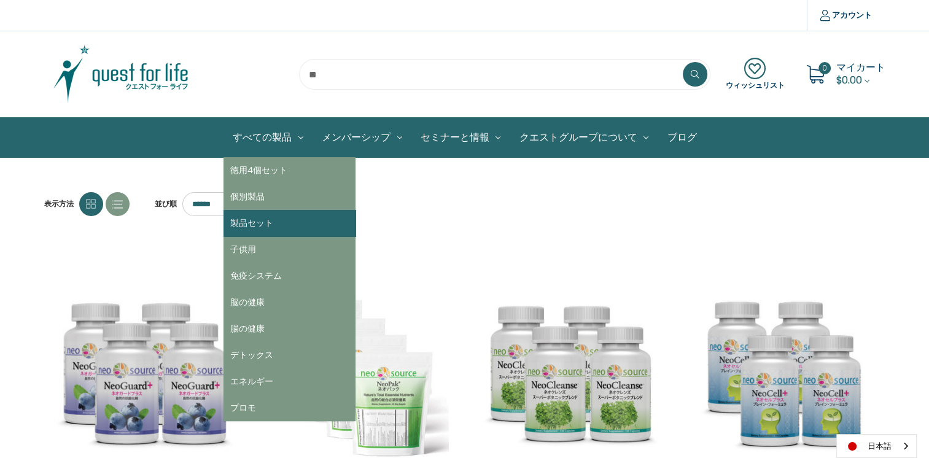
click at [282, 219] on link "製品セット" at bounding box center [290, 223] width 132 height 26
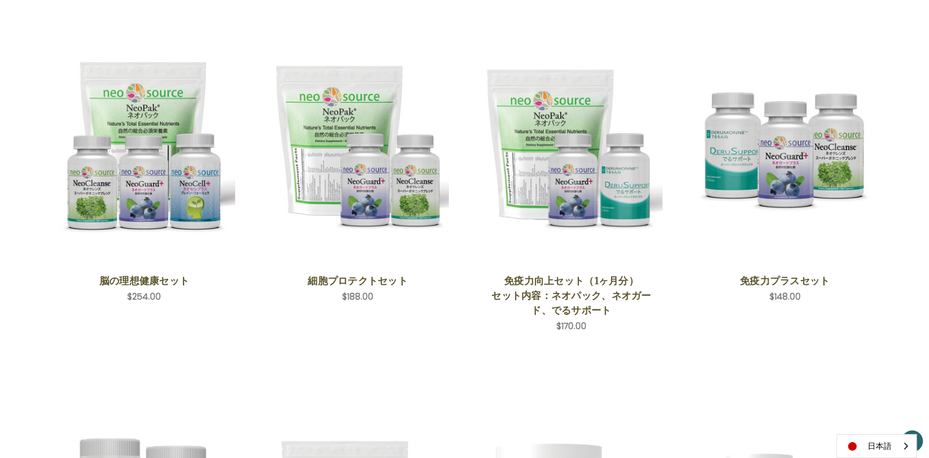
scroll to position [232, 0]
